Goal: Find contact information: Find contact information

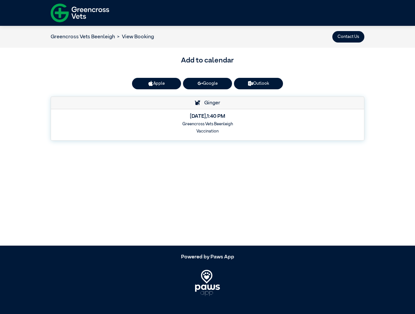
click at [349, 37] on button "Contact Us" at bounding box center [349, 36] width 32 height 11
click at [157, 83] on button "Apple" at bounding box center [156, 83] width 49 height 11
